Goal: Information Seeking & Learning: Understand process/instructions

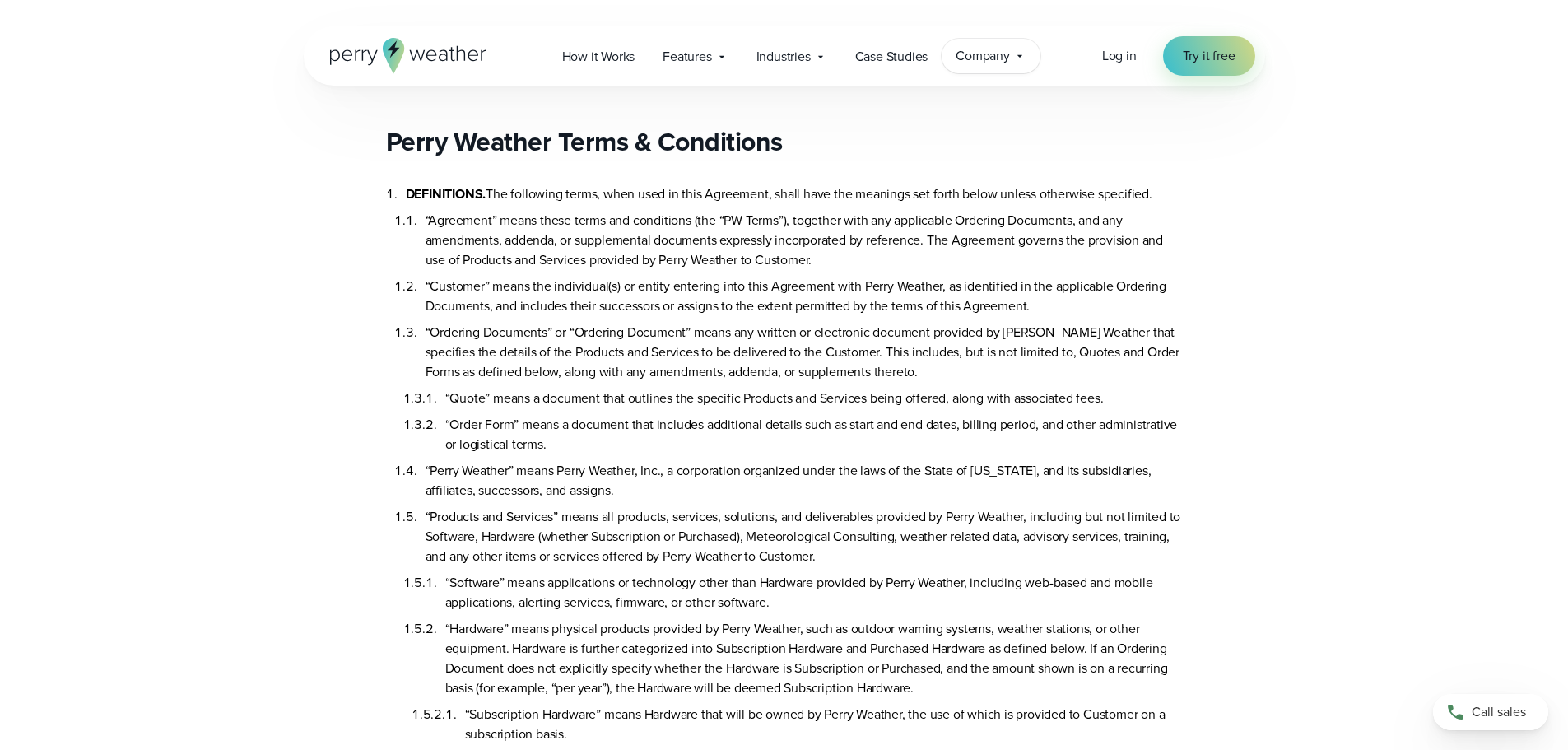
click at [1020, 56] on icon at bounding box center [1020, 56] width 5 height 3
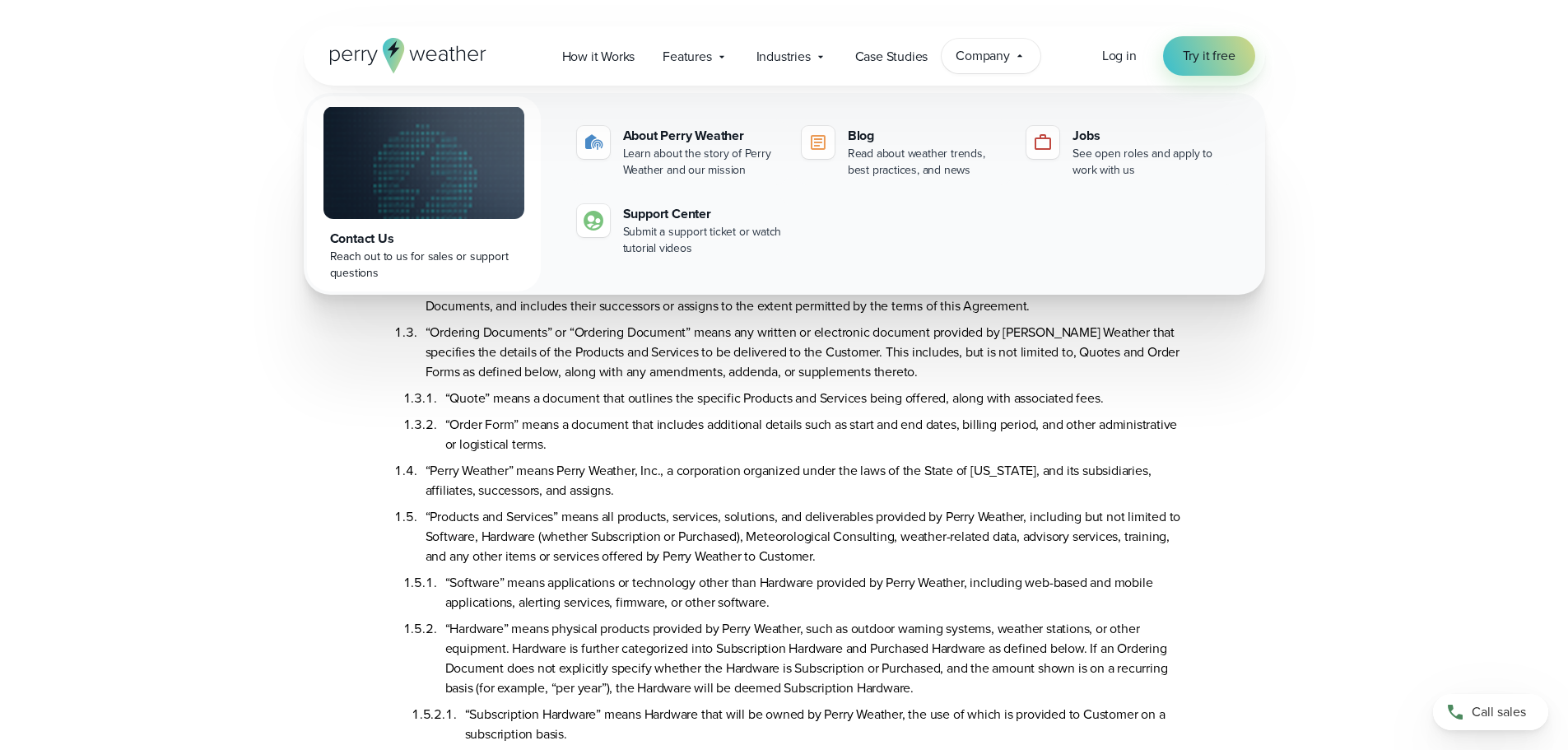
click at [1054, 53] on div "Open Menu Log in Try it free How it Works" at bounding box center [785, 56] width 962 height 59
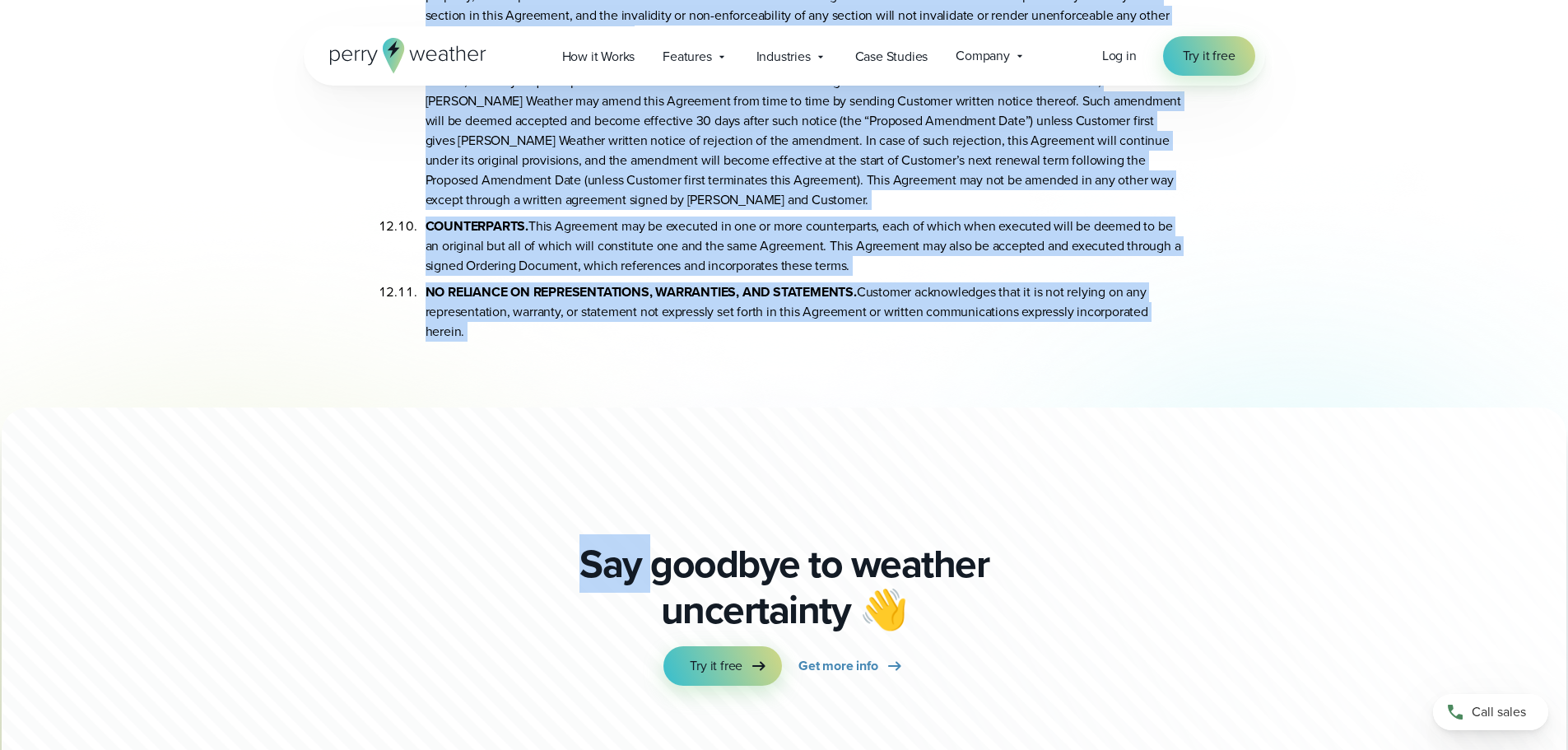
scroll to position [9141, 0]
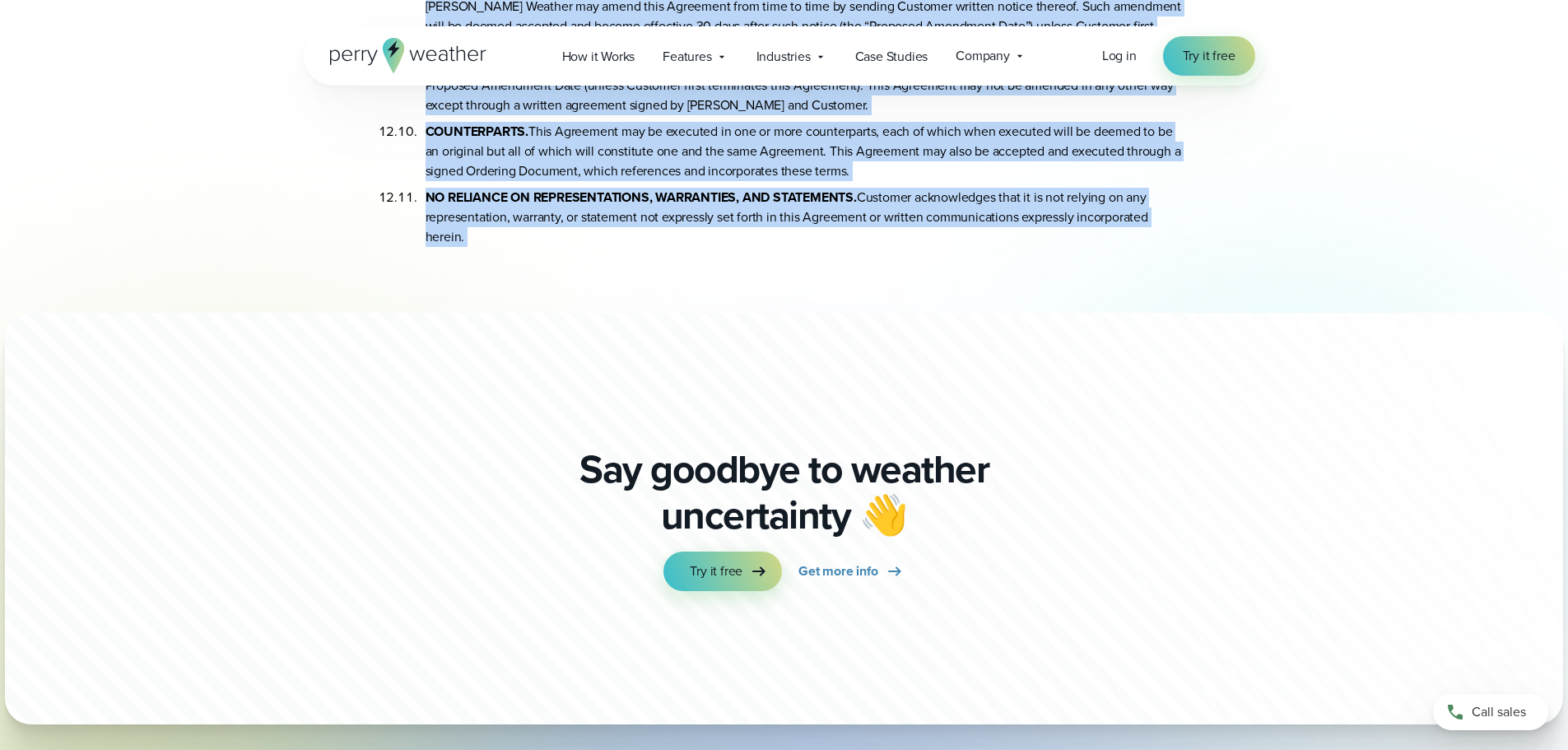
drag, startPoint x: 390, startPoint y: 137, endPoint x: 562, endPoint y: 290, distance: 230.2
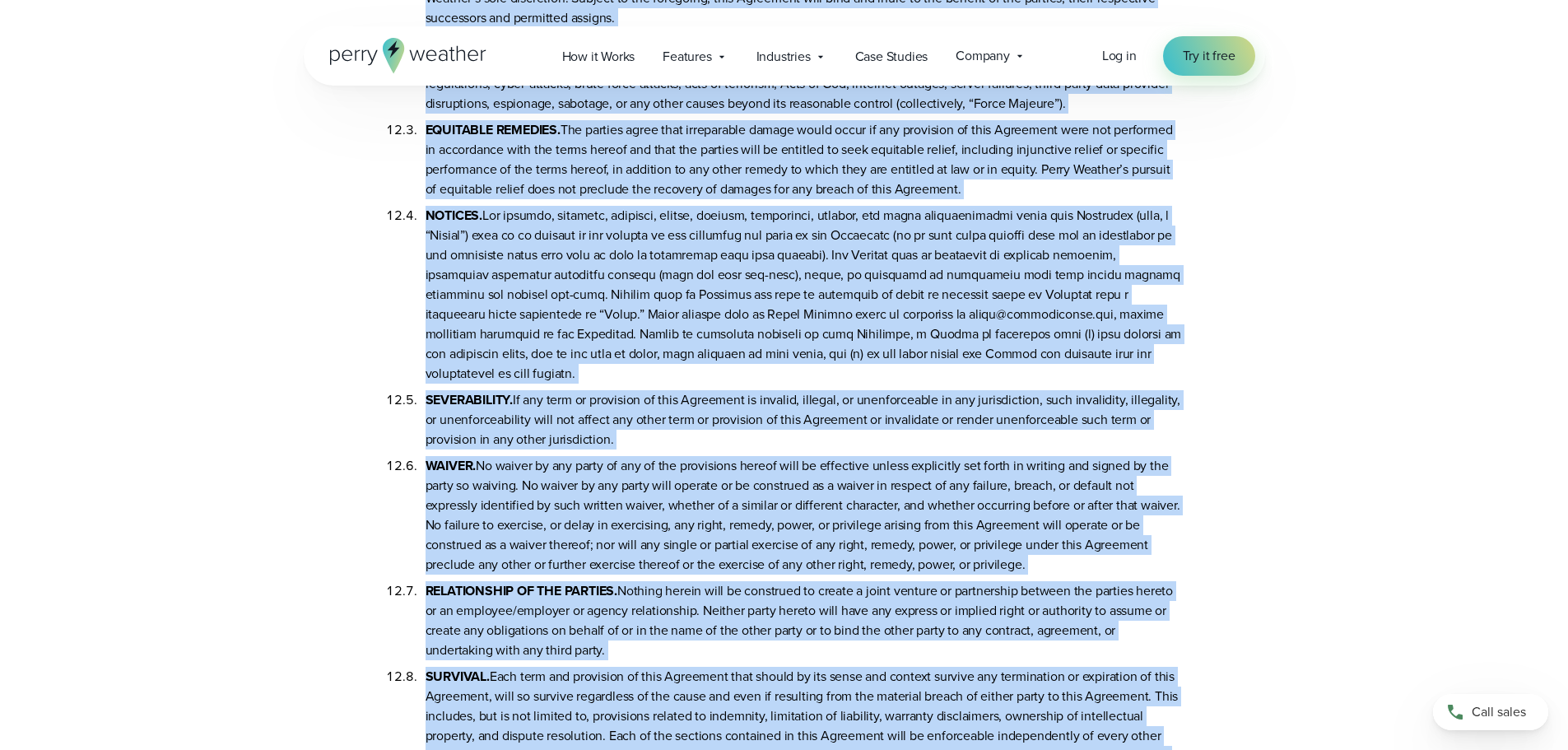
scroll to position [7988, 0]
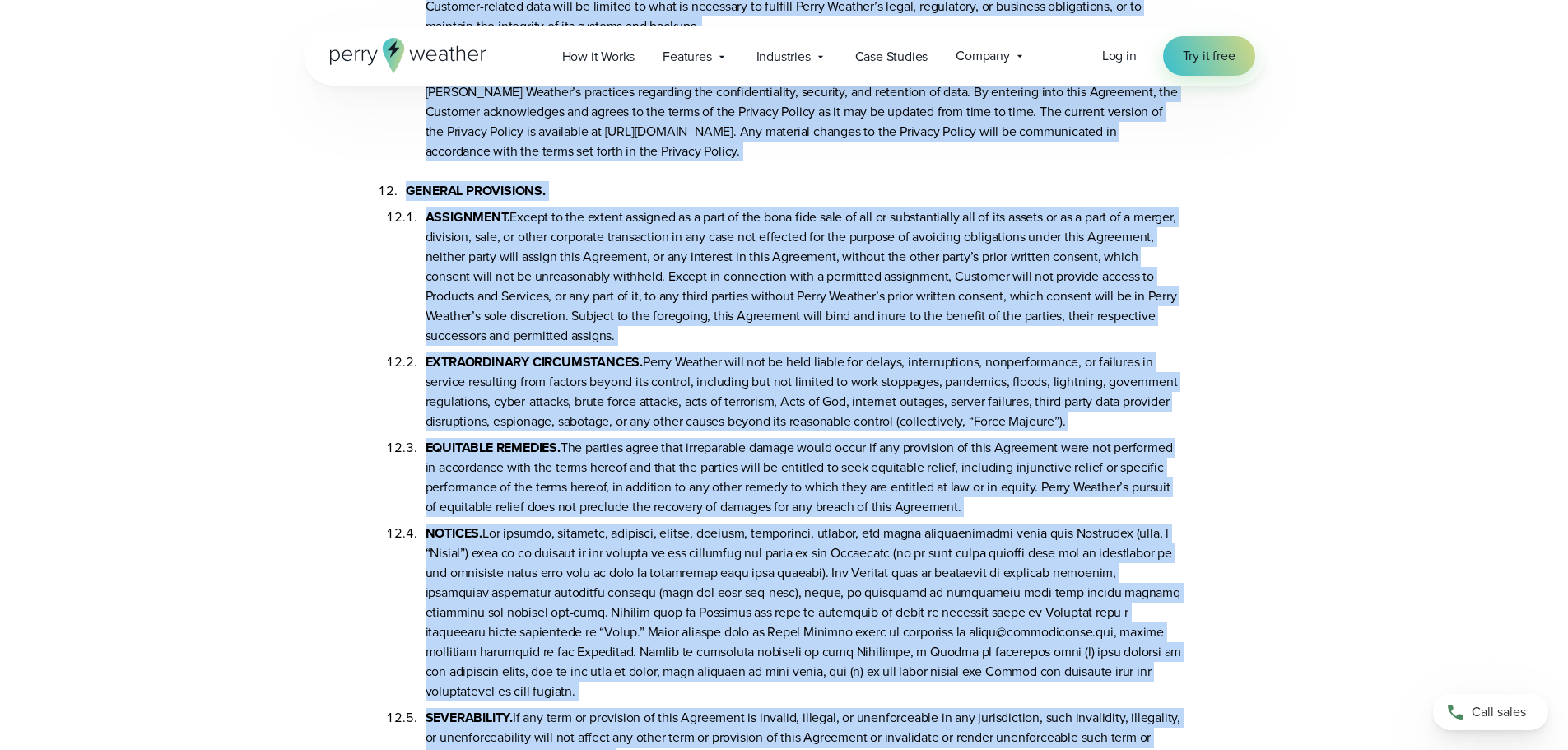
click at [485, 52] on icon at bounding box center [408, 55] width 157 height 35
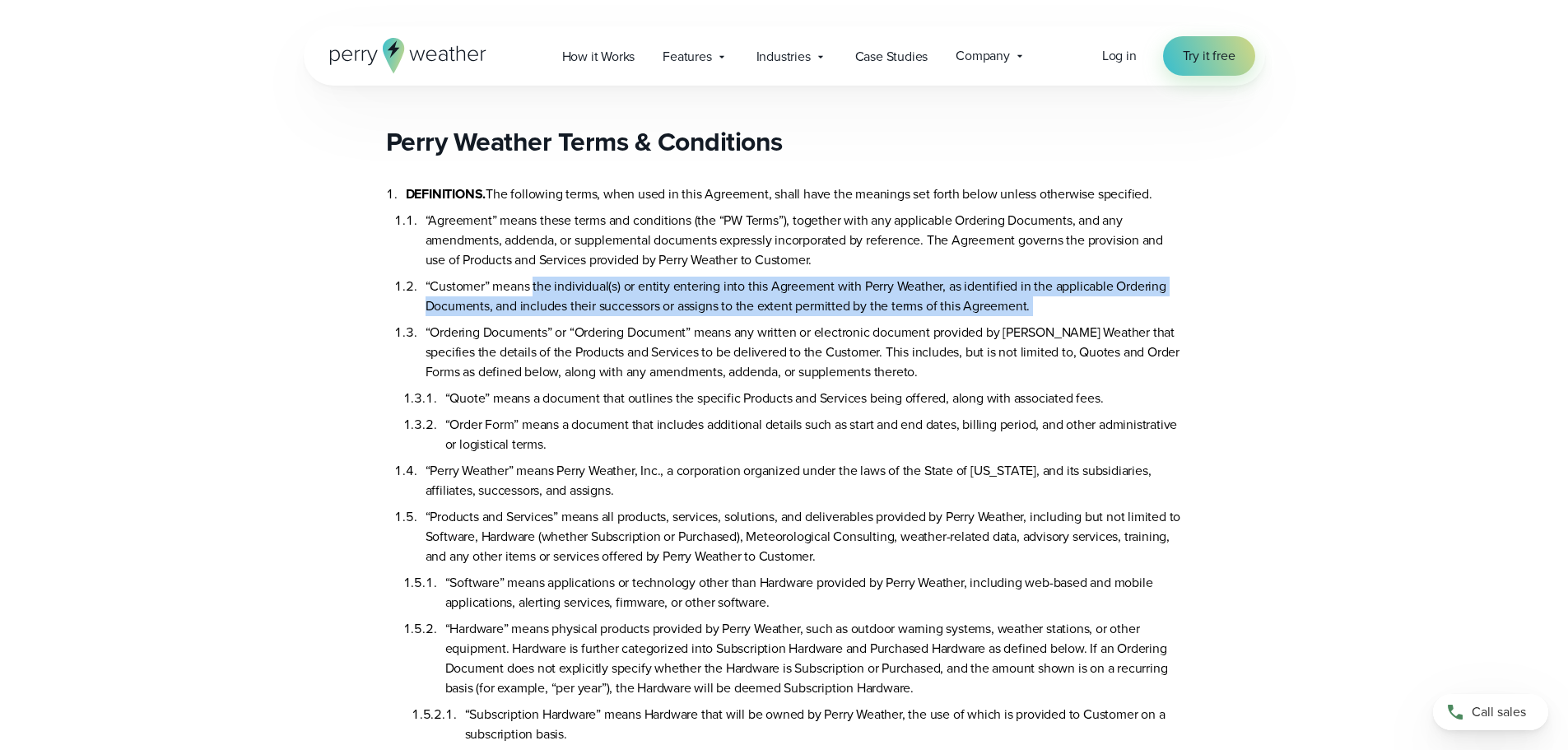
drag, startPoint x: 535, startPoint y: 280, endPoint x: 410, endPoint y: 340, distance: 138.7
click at [410, 340] on ol "“Agreement” means these terms and conditions (the “PW Terms”), together with an…" at bounding box center [794, 510] width 777 height 613
click at [521, 317] on li "“Customer” means the individual(s) or entity entering into this Agreement with …" at bounding box center [804, 293] width 757 height 47
